Goal: Task Accomplishment & Management: Manage account settings

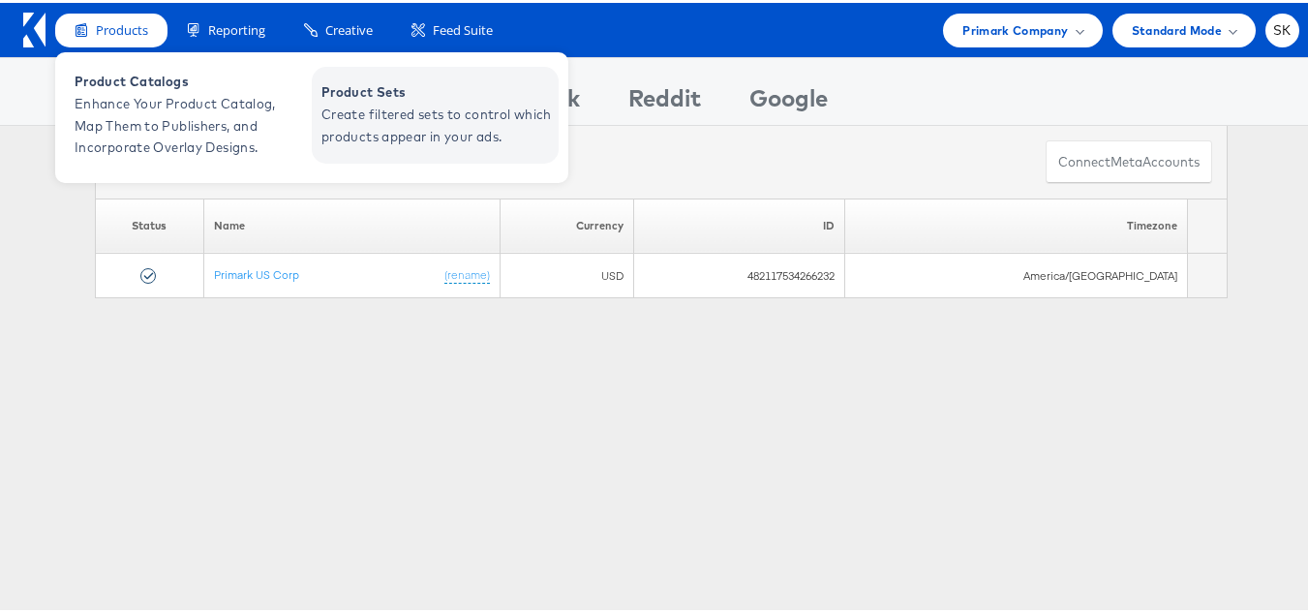
click at [354, 103] on span "Create filtered sets to control which products appear in your ads." at bounding box center [437, 123] width 232 height 45
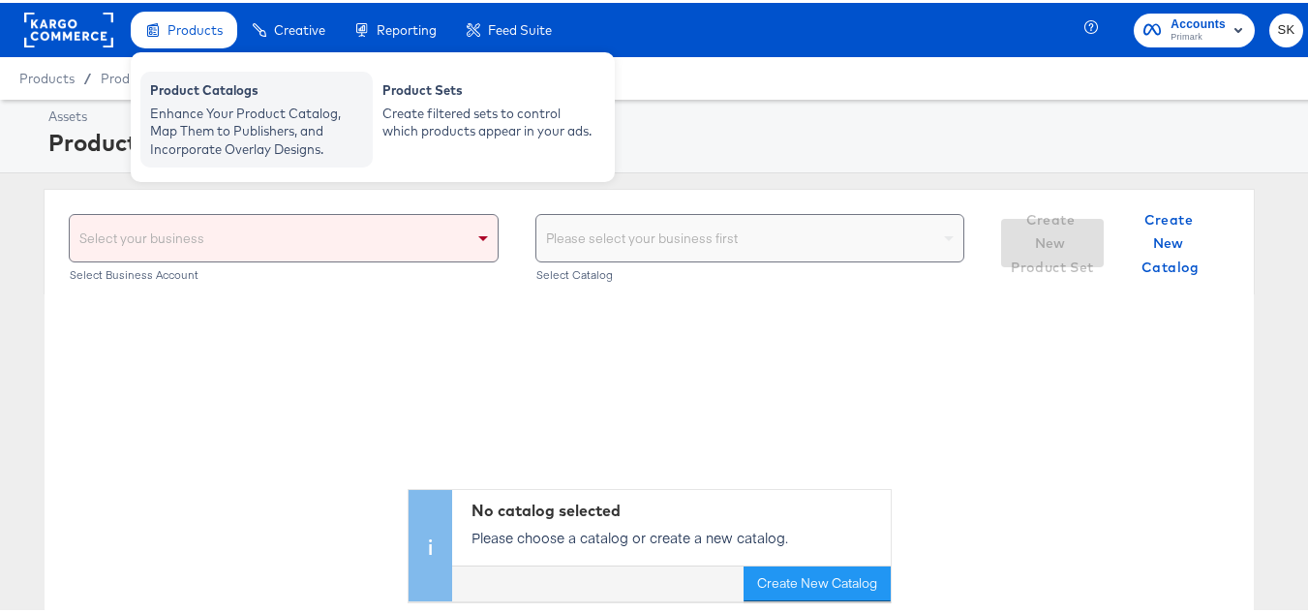
click at [194, 88] on div "Product Catalogs" at bounding box center [256, 89] width 213 height 23
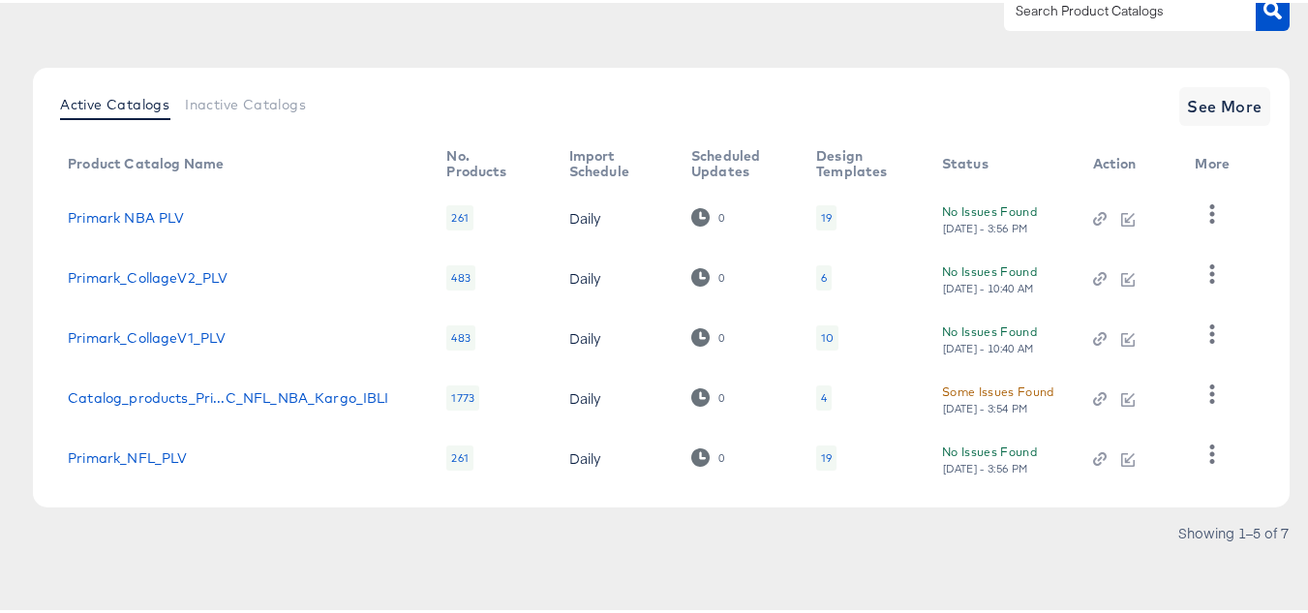
scroll to position [88, 0]
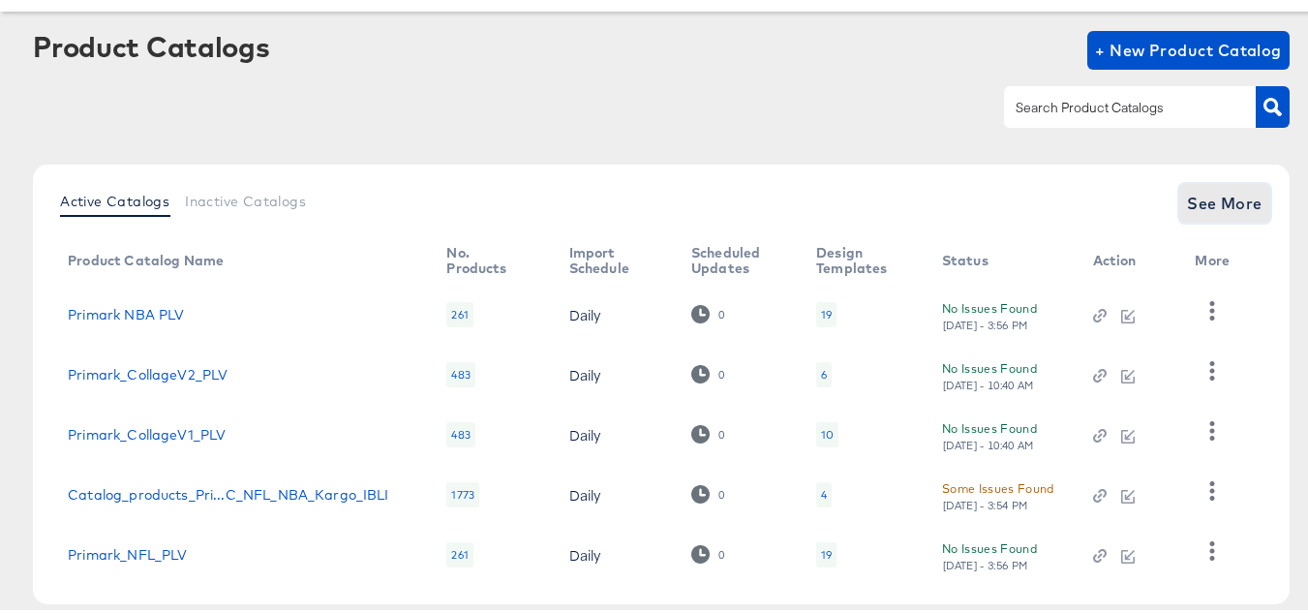
click at [1231, 219] on button "See More" at bounding box center [1224, 200] width 91 height 39
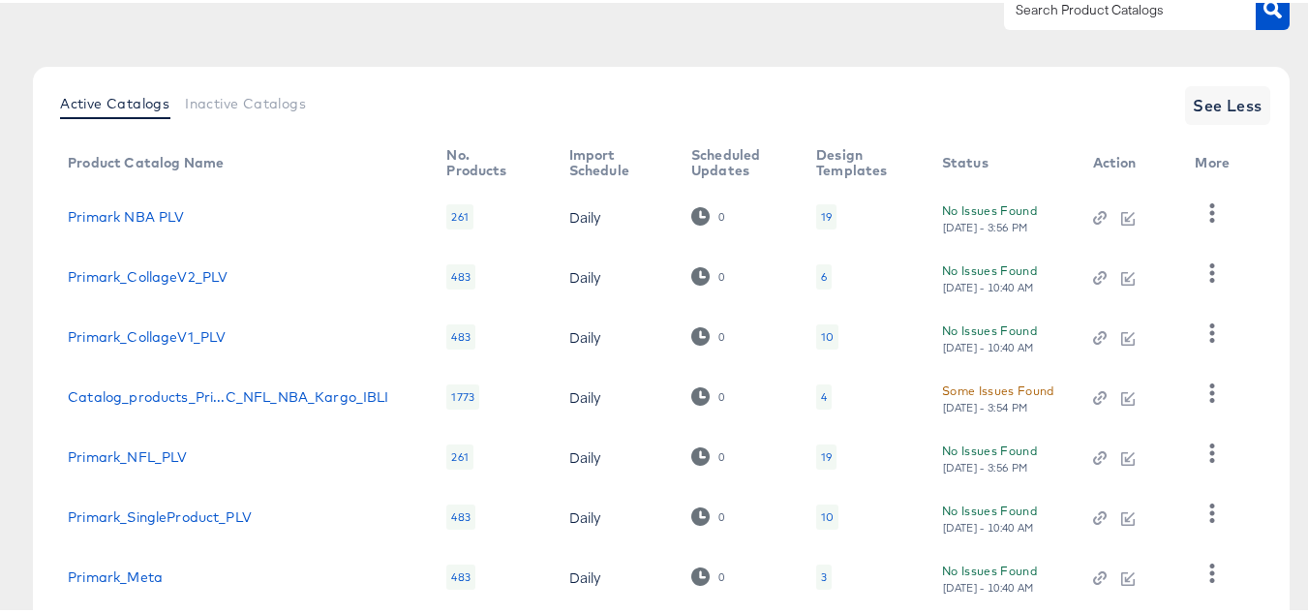
scroll to position [305, 0]
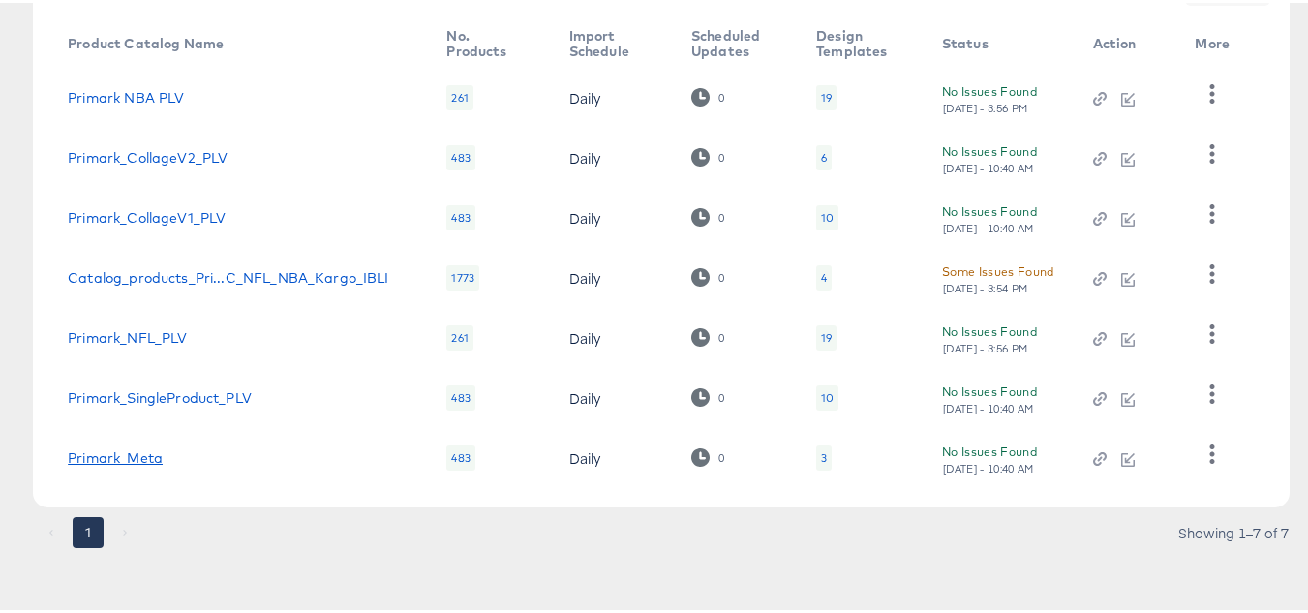
click at [130, 452] on link "Primark_Meta" at bounding box center [115, 454] width 95 height 15
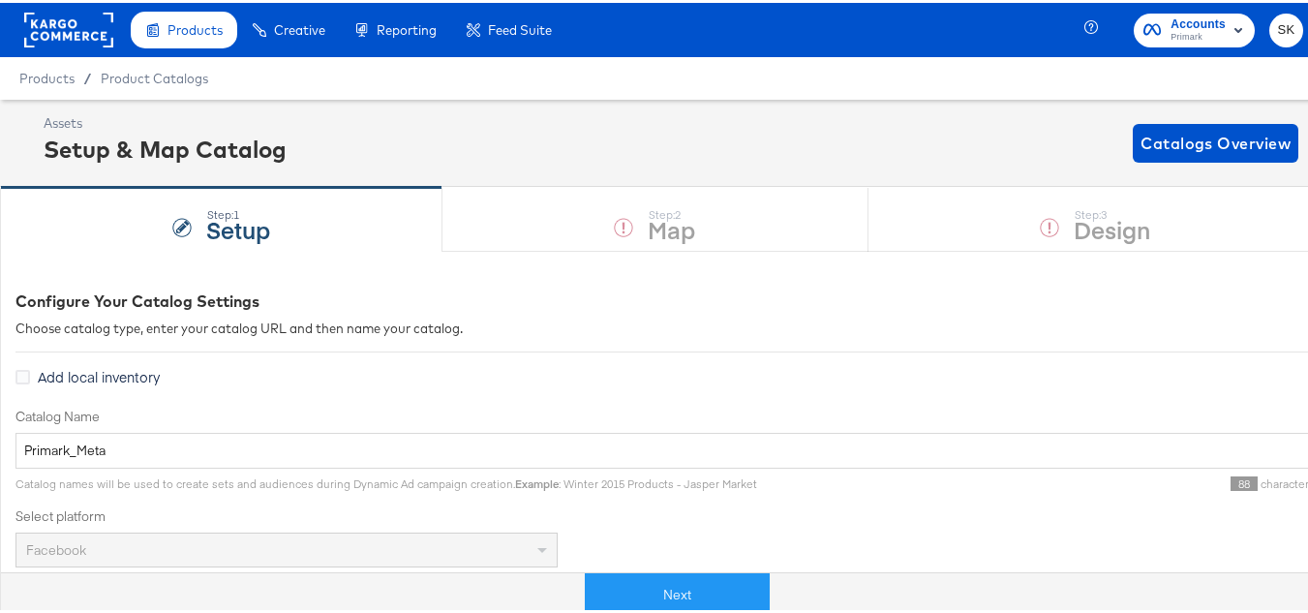
click at [616, 566] on div "Next" at bounding box center [676, 584] width 1322 height 58
click at [616, 569] on div "Next" at bounding box center [676, 591] width 1351 height 45
click at [612, 586] on button "Next" at bounding box center [677, 592] width 185 height 44
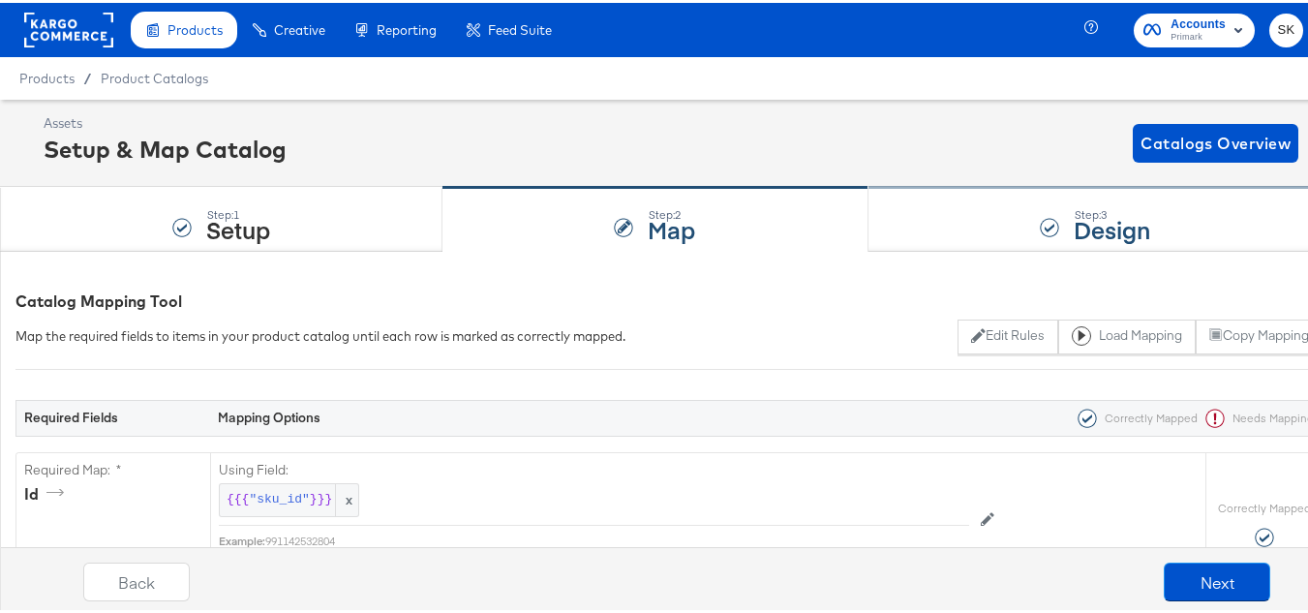
click at [1084, 206] on div "Step: 3" at bounding box center [1111, 212] width 76 height 14
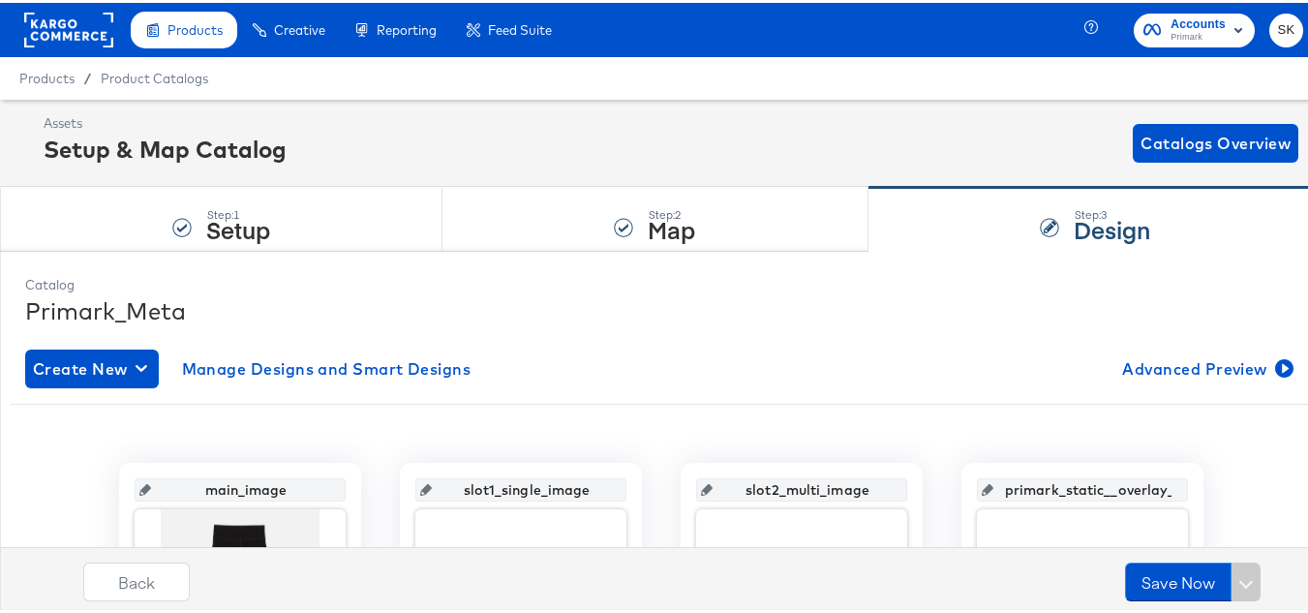
click at [78, 29] on rect at bounding box center [68, 27] width 89 height 35
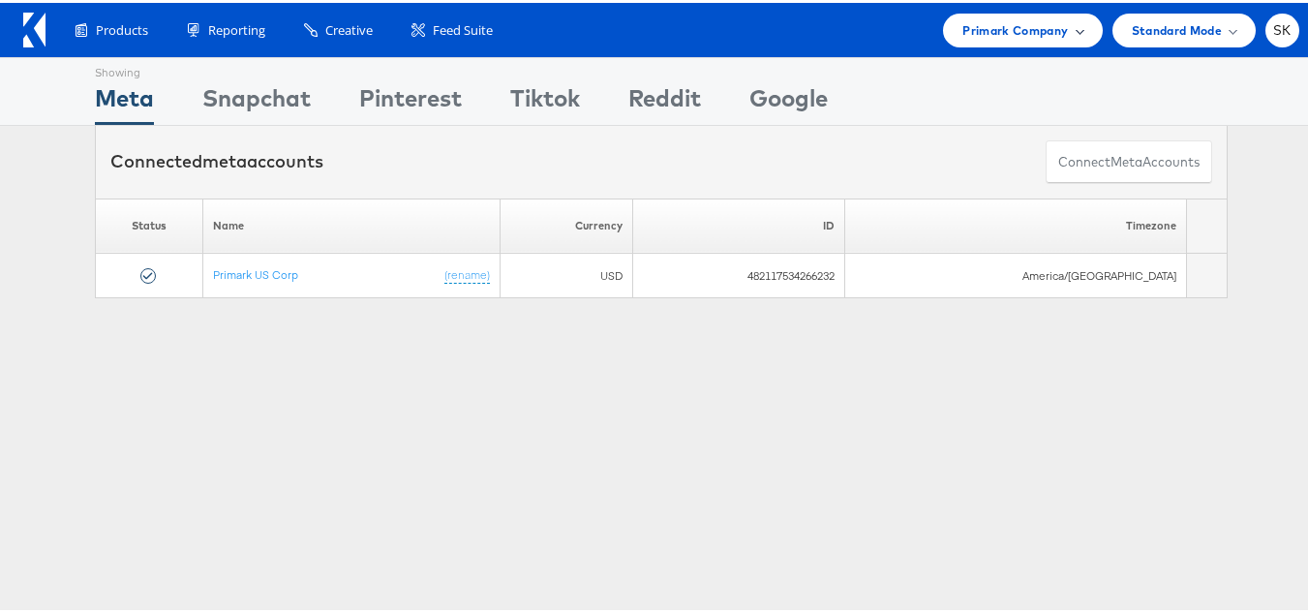
click at [989, 28] on span "Primark Company" at bounding box center [1014, 27] width 105 height 20
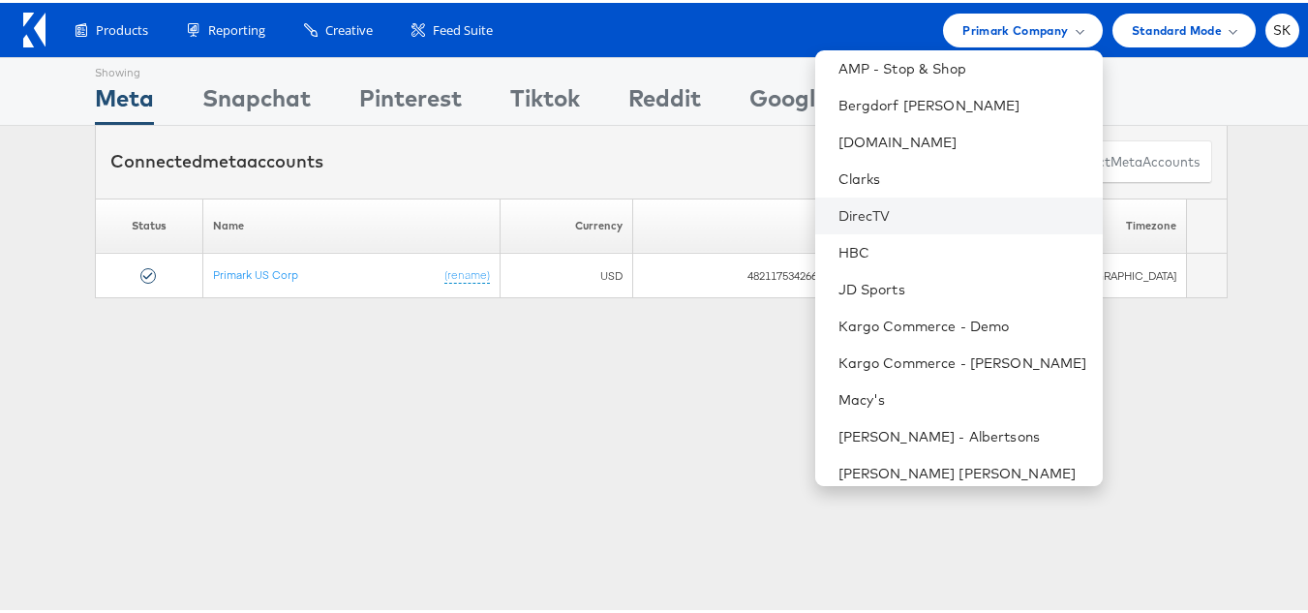
scroll to position [387, 0]
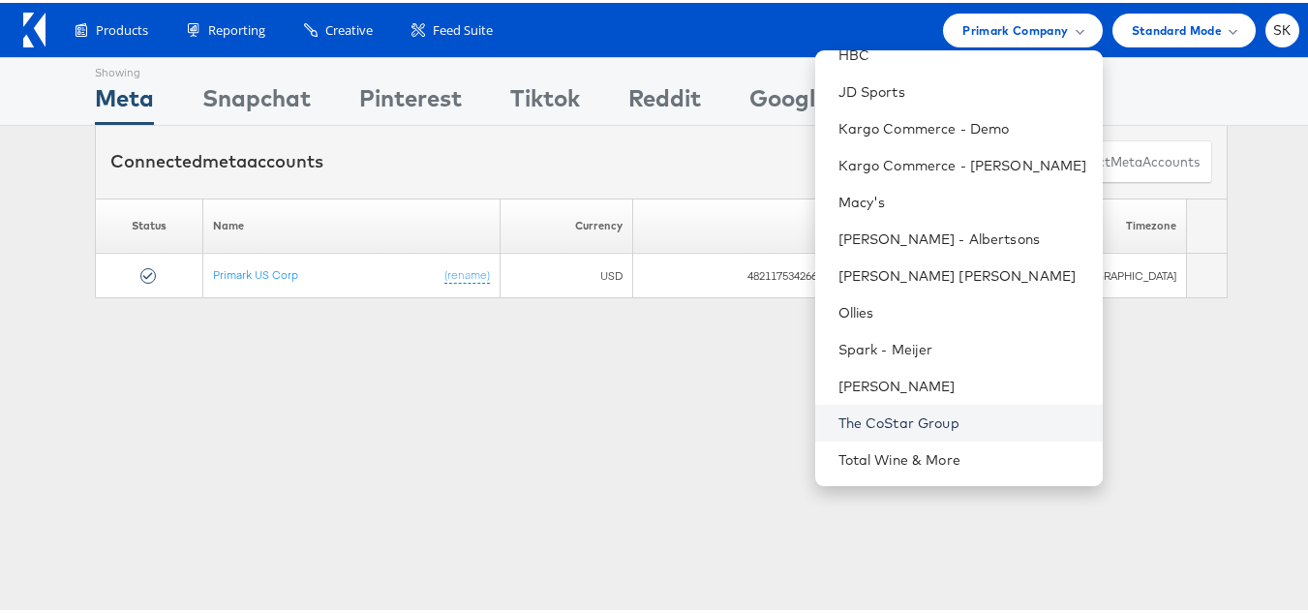
click at [865, 423] on link "The CoStar Group" at bounding box center [962, 419] width 249 height 19
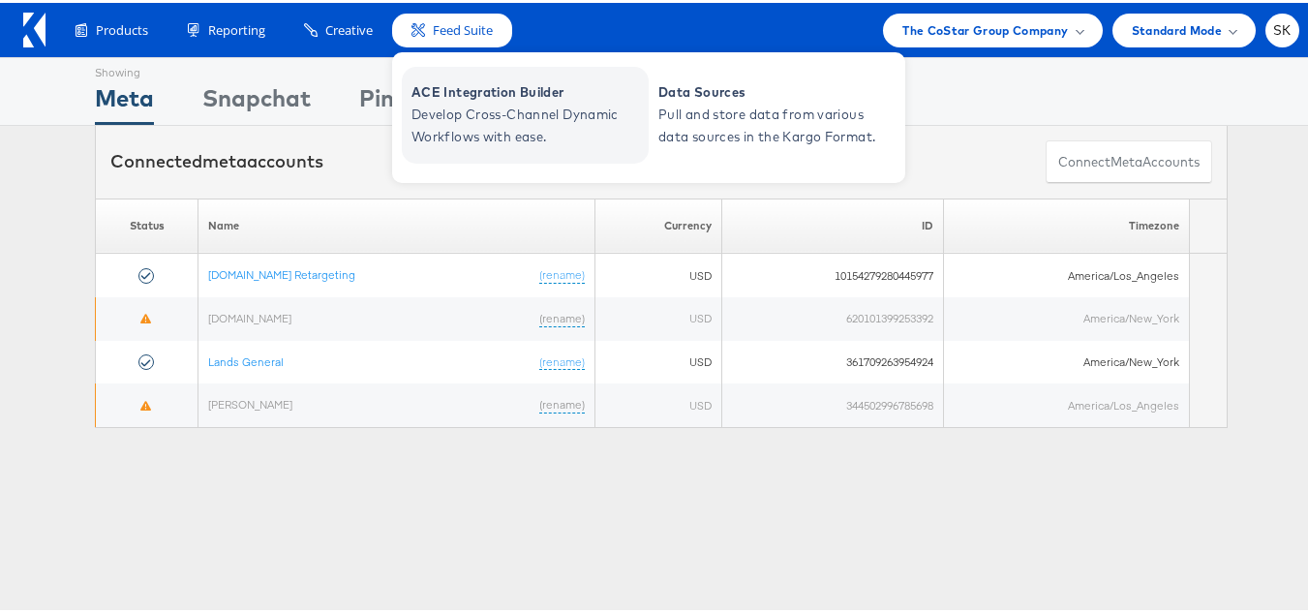
click at [491, 113] on span "Develop Cross-Channel Dynamic Workflows with ease." at bounding box center [527, 123] width 232 height 45
